Goal: Check status: Check status

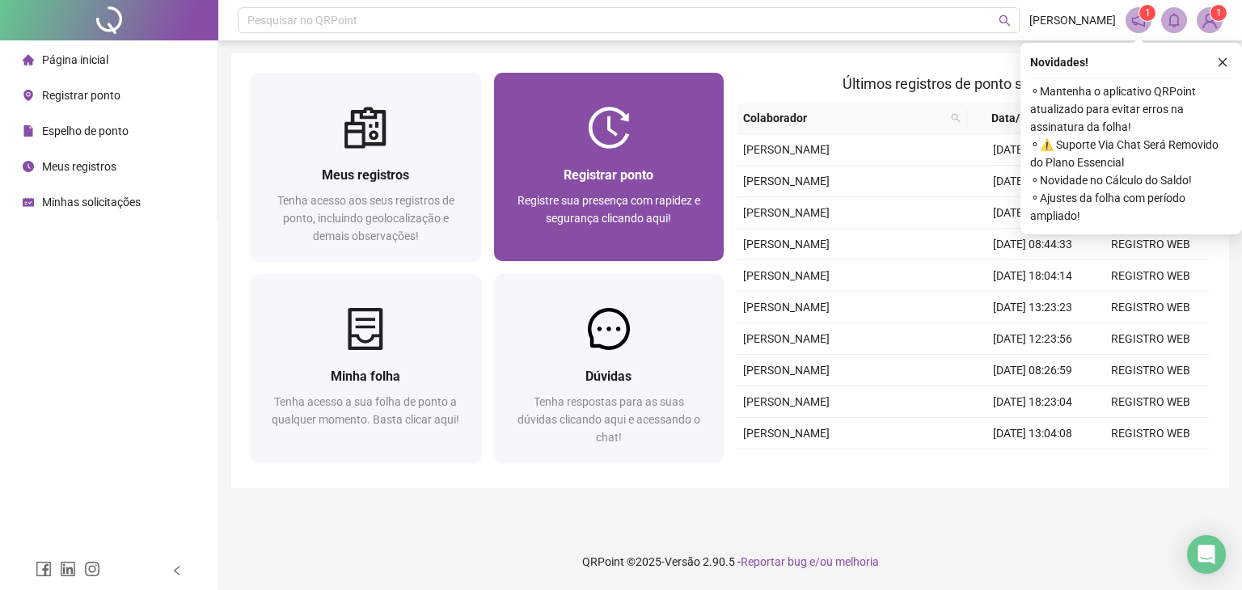
drag, startPoint x: 0, startPoint y: 0, endPoint x: 582, endPoint y: 128, distance: 595.8
click at [582, 128] on div at bounding box center [609, 128] width 230 height 42
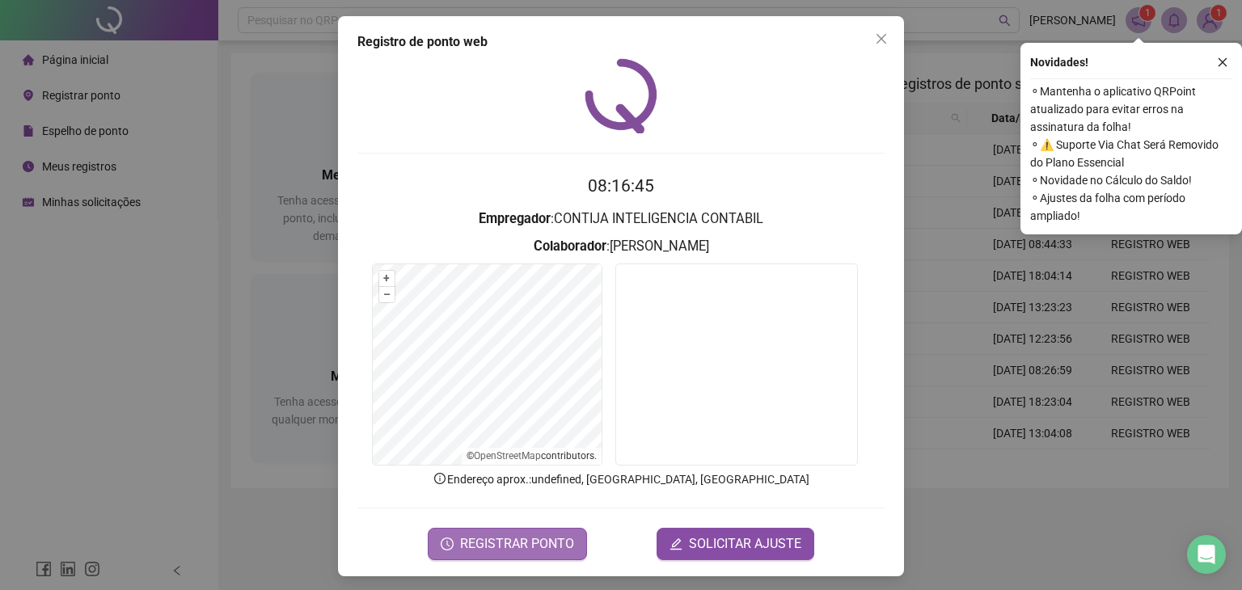
click at [496, 550] on span "REGISTRAR PONTO" at bounding box center [517, 543] width 114 height 19
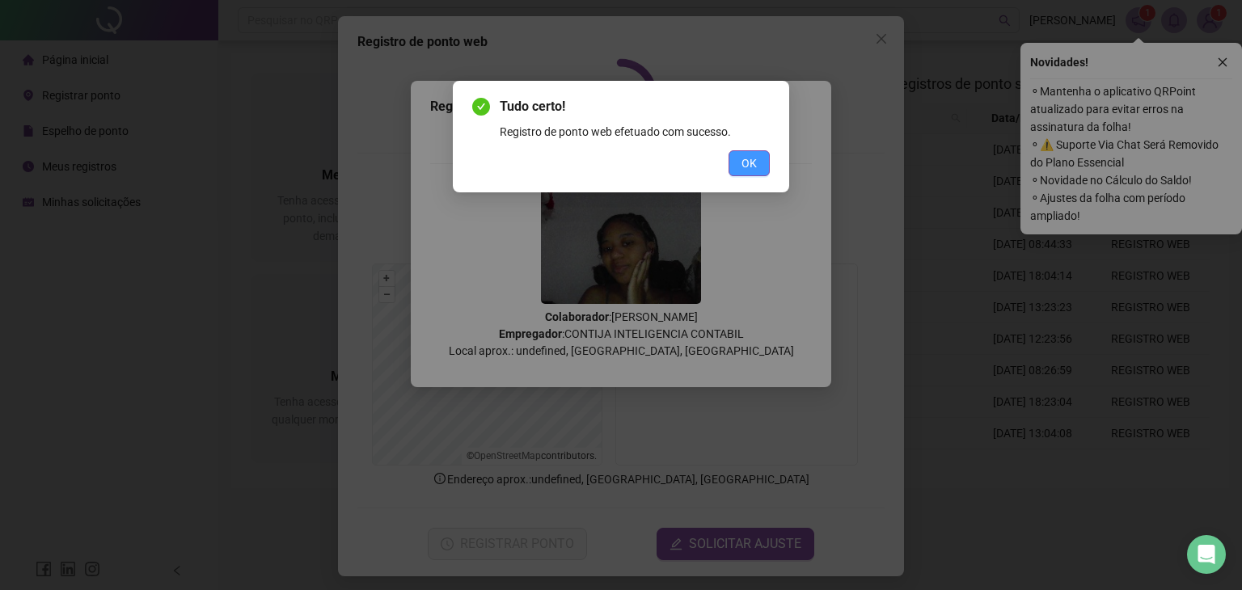
click at [746, 160] on span "OK" at bounding box center [748, 163] width 15 height 18
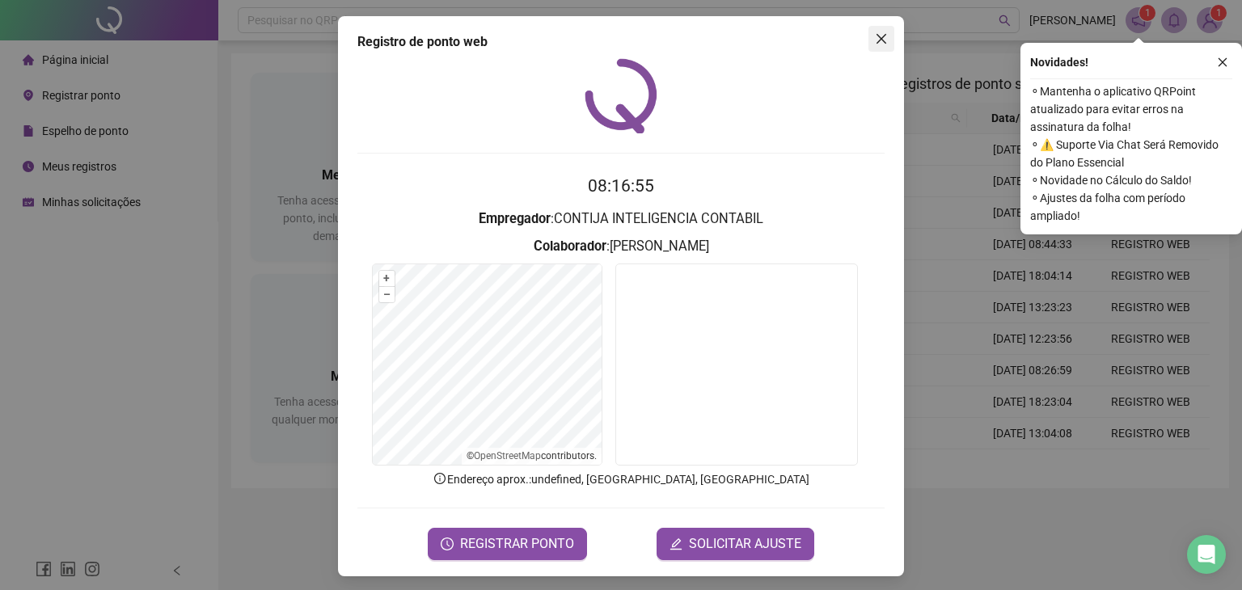
click at [883, 34] on span "Close" at bounding box center [881, 38] width 26 height 13
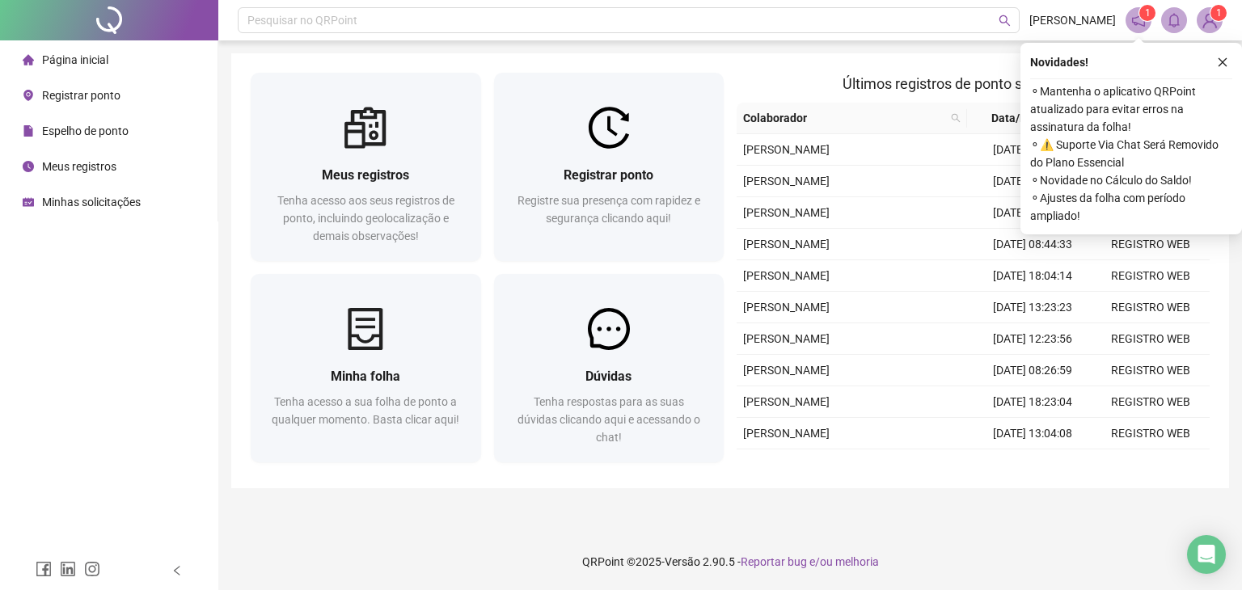
click at [83, 135] on span "Espelho de ponto" at bounding box center [85, 130] width 86 height 13
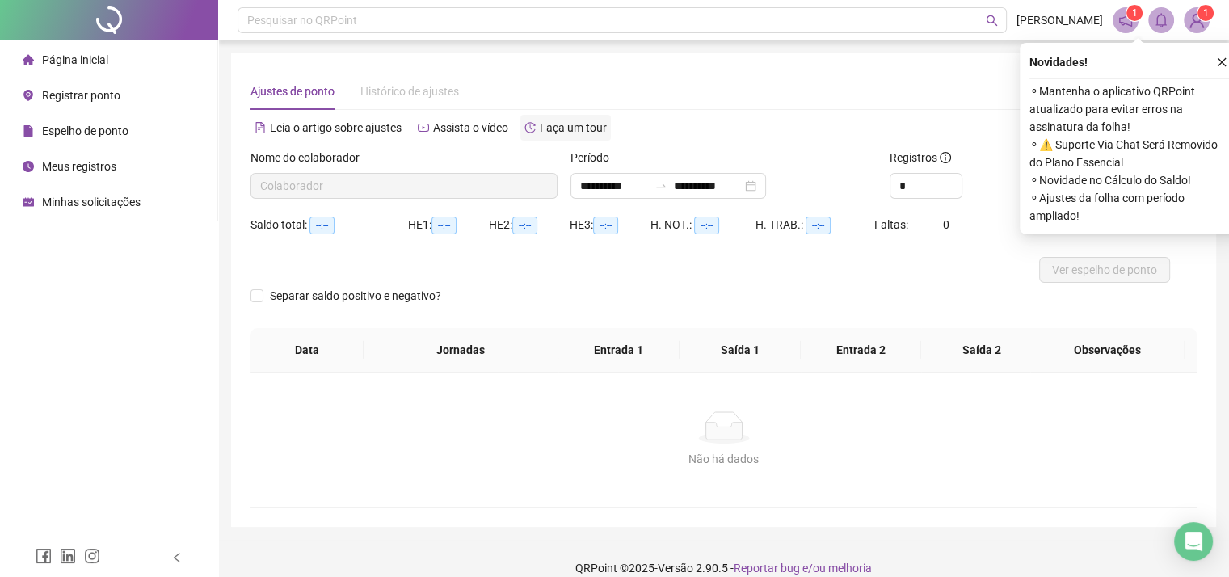
type input "**********"
click at [1219, 66] on icon "close" at bounding box center [1221, 62] width 11 height 11
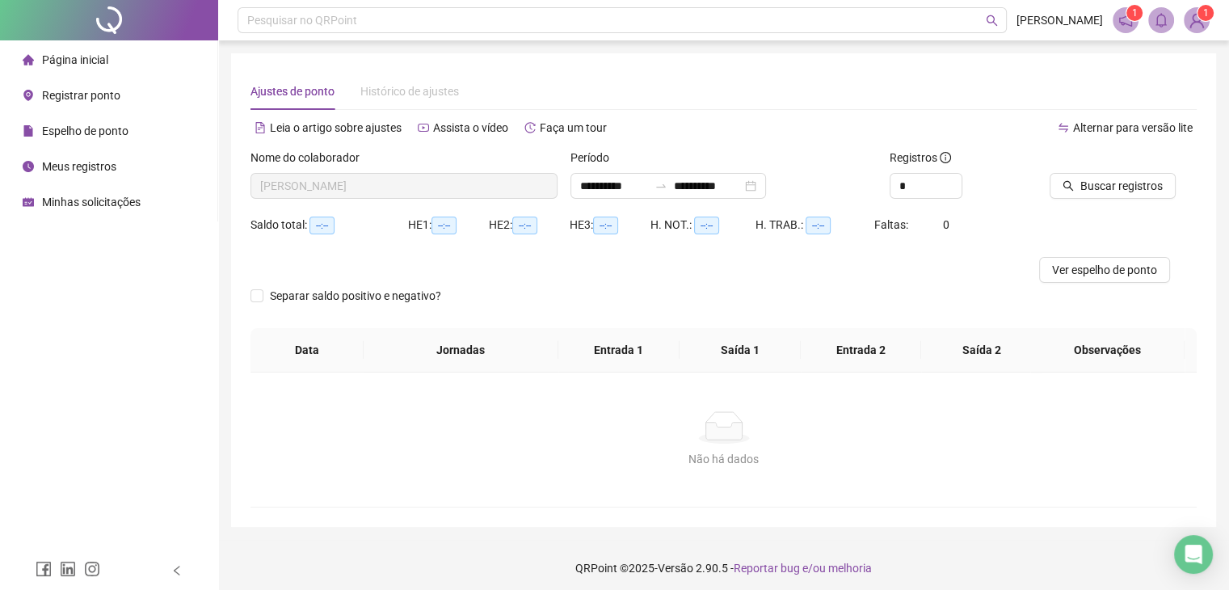
click at [811, 159] on div "Período" at bounding box center [724, 161] width 307 height 24
click at [1099, 192] on span "Buscar registros" at bounding box center [1122, 186] width 82 height 18
